Goal: Find contact information: Find contact information

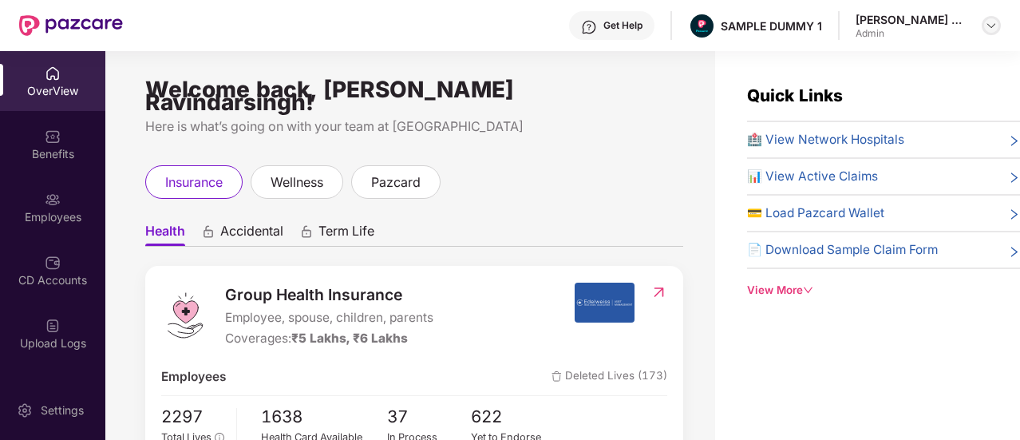
click at [987, 24] on img at bounding box center [991, 25] width 13 height 13
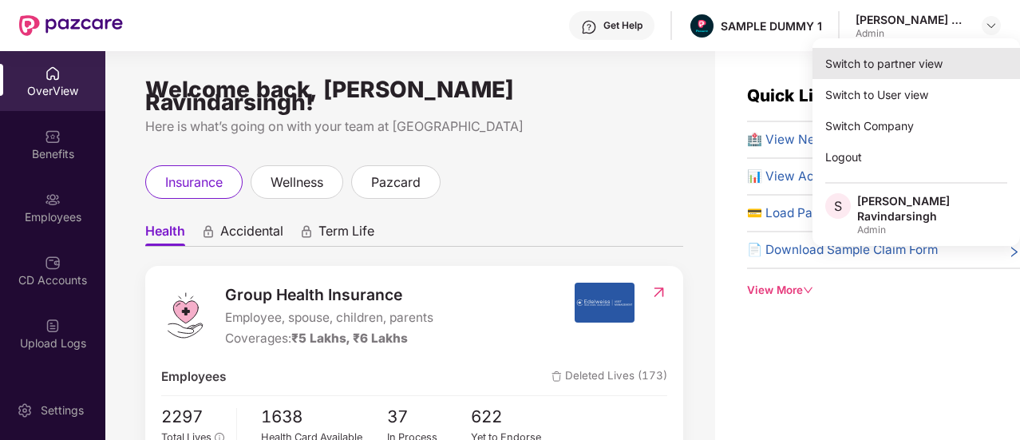
click at [874, 53] on div "Switch to partner view" at bounding box center [917, 63] width 208 height 31
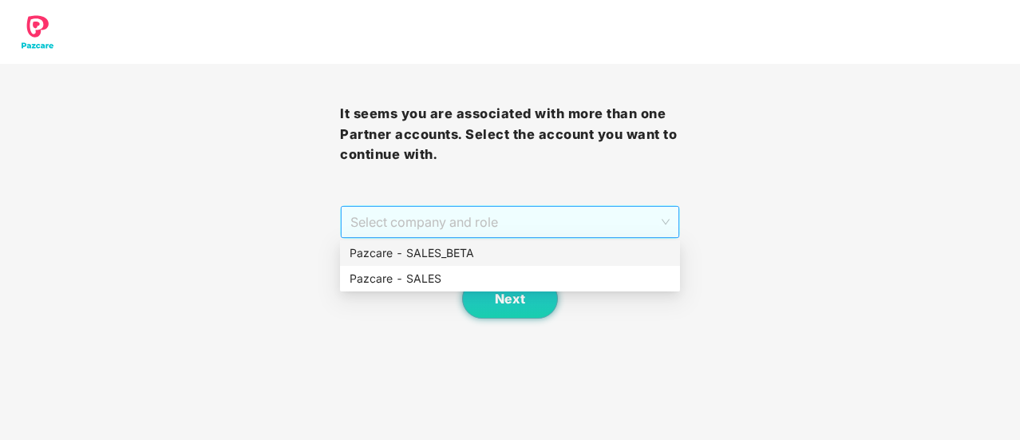
click at [497, 216] on span "Select company and role" at bounding box center [509, 222] width 319 height 30
click at [508, 266] on div "Pazcare - SALES" at bounding box center [510, 279] width 340 height 26
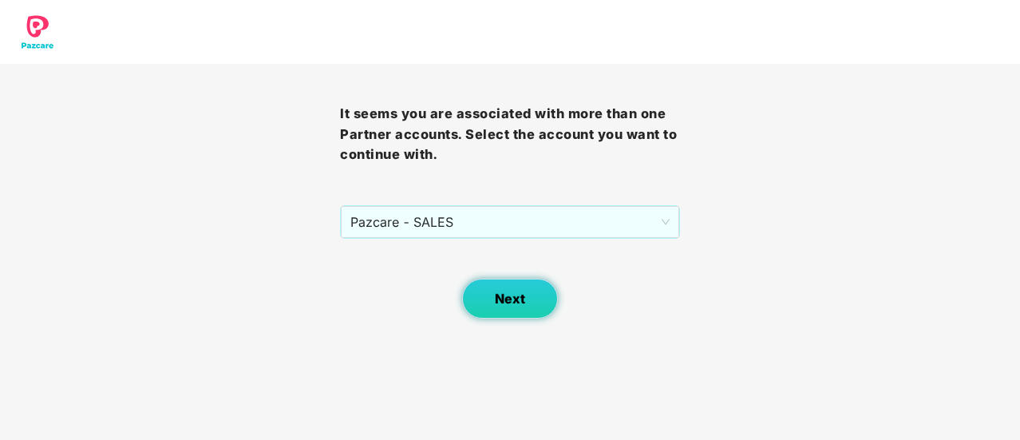
click at [500, 291] on span "Next" at bounding box center [510, 298] width 30 height 15
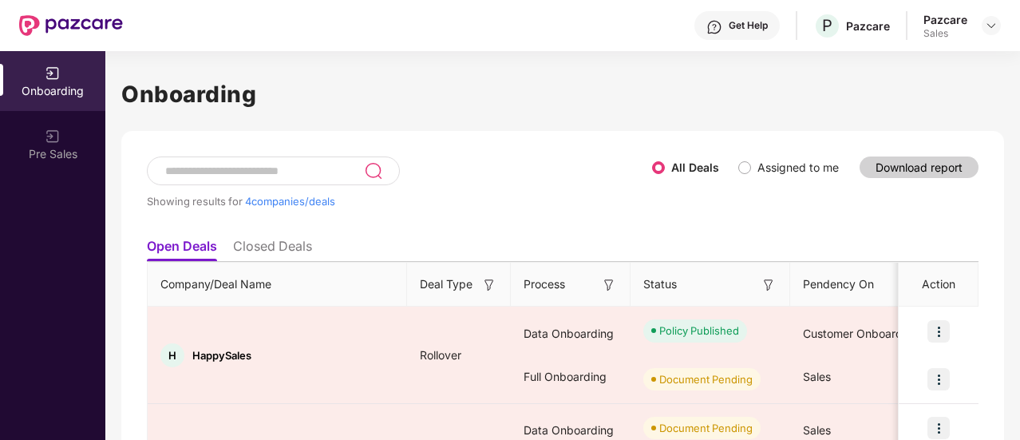
click at [235, 172] on input at bounding box center [264, 171] width 200 height 14
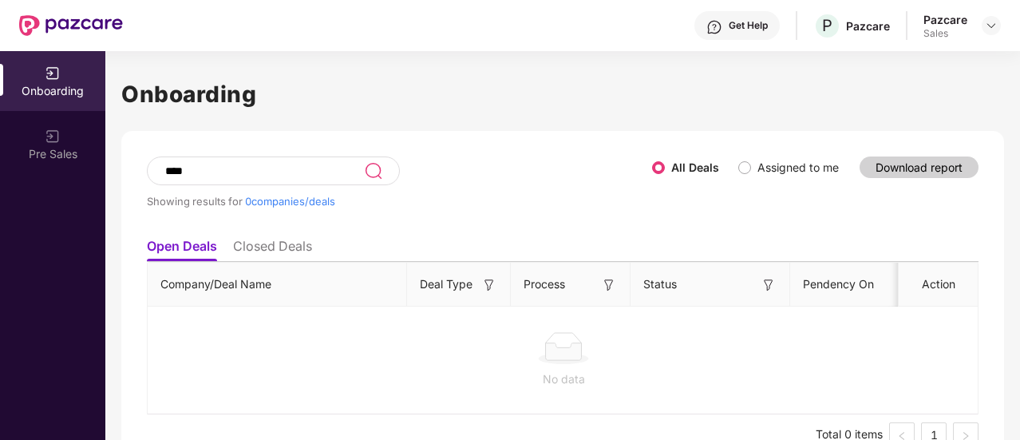
type input "****"
click at [262, 248] on li "Closed Deals" at bounding box center [272, 249] width 79 height 23
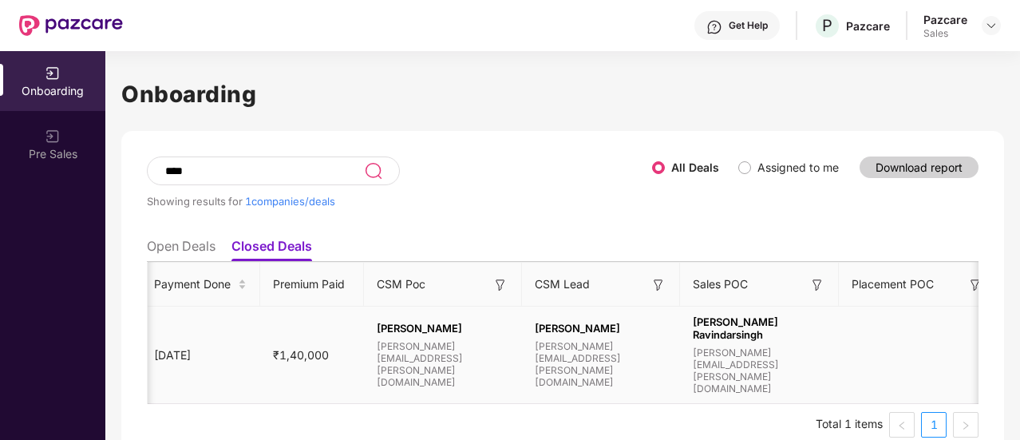
scroll to position [0, 1086]
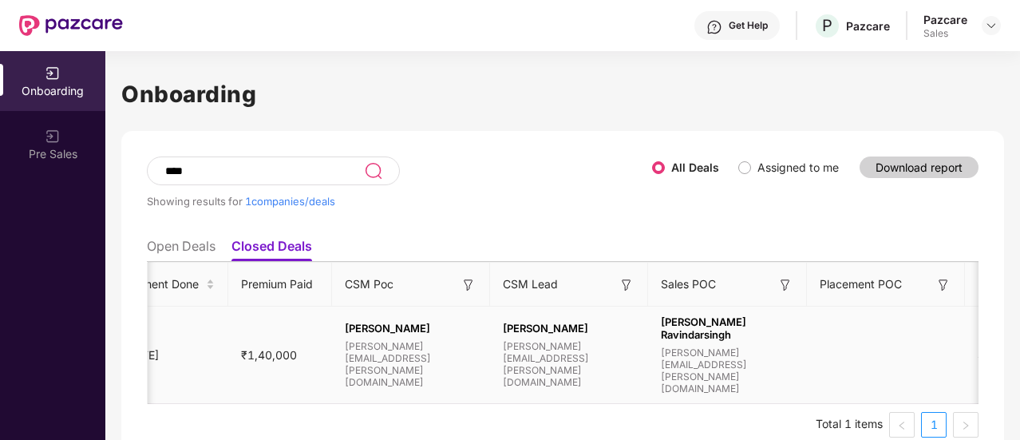
drag, startPoint x: 534, startPoint y: 370, endPoint x: 549, endPoint y: 360, distance: 17.9
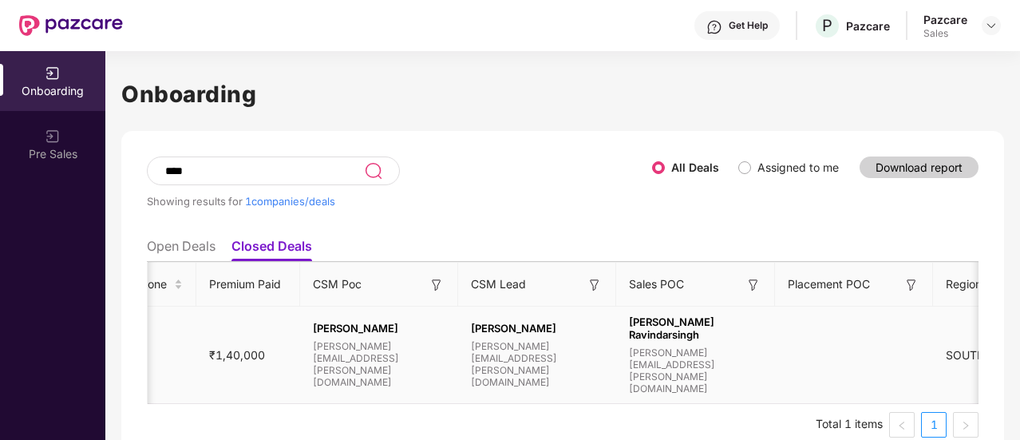
scroll to position [0, 1149]
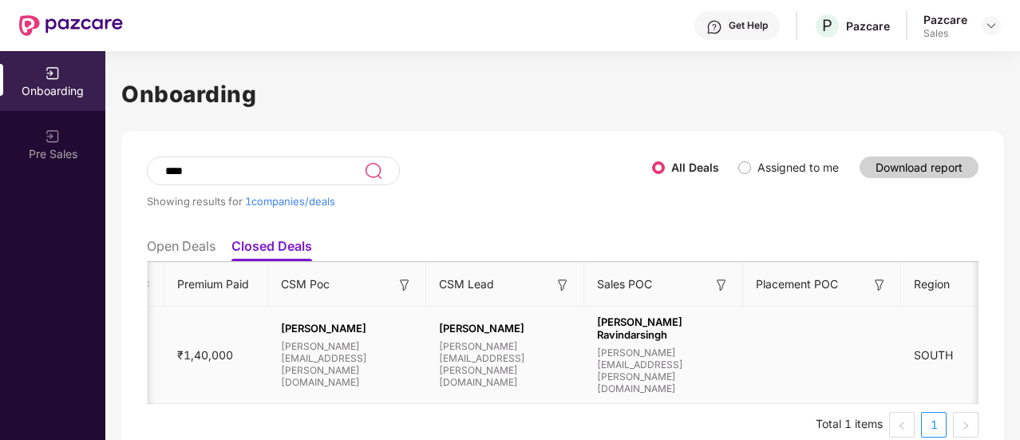
drag, startPoint x: 285, startPoint y: 376, endPoint x: 299, endPoint y: 371, distance: 15.1
drag, startPoint x: 299, startPoint y: 371, endPoint x: 275, endPoint y: 359, distance: 26.8
click at [281, 359] on span "[PERSON_NAME][EMAIL_ADDRESS][PERSON_NAME][DOMAIN_NAME]" at bounding box center [347, 364] width 132 height 48
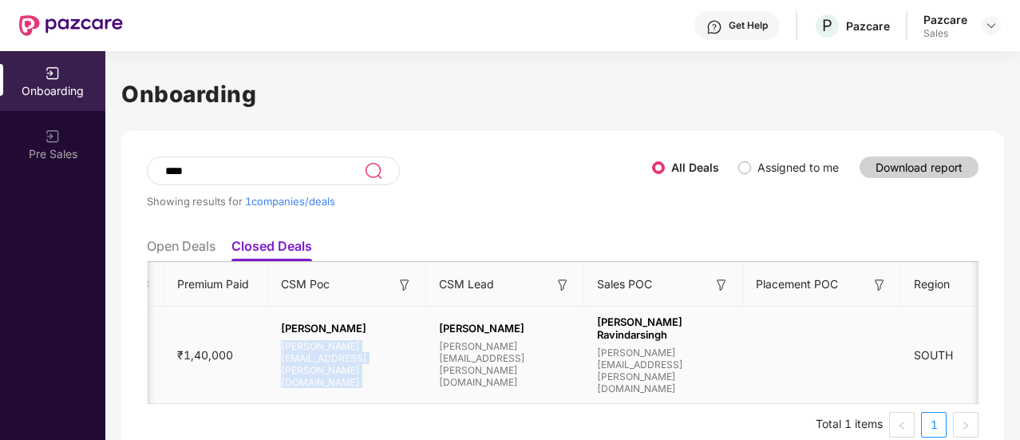
copy span "[PERSON_NAME][EMAIL_ADDRESS][PERSON_NAME][DOMAIN_NAME]"
click at [458, 366] on span "[PERSON_NAME][EMAIL_ADDRESS][PERSON_NAME][DOMAIN_NAME]" at bounding box center [505, 364] width 132 height 48
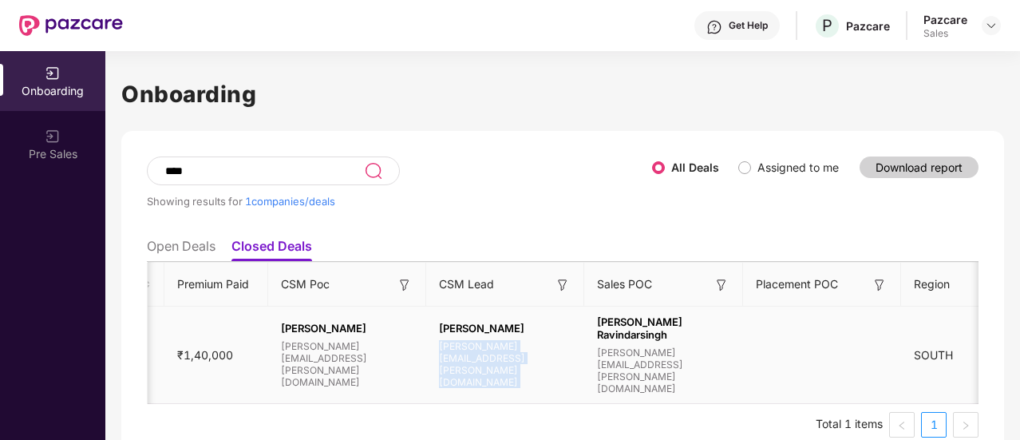
click at [458, 366] on span "[PERSON_NAME][EMAIL_ADDRESS][PERSON_NAME][DOMAIN_NAME]" at bounding box center [505, 364] width 132 height 48
copy span "[PERSON_NAME][EMAIL_ADDRESS][PERSON_NAME][DOMAIN_NAME]"
